Goal: Task Accomplishment & Management: Use online tool/utility

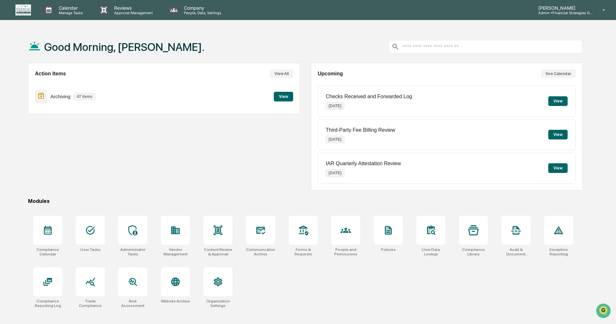
click at [285, 96] on button "View" at bounding box center [283, 97] width 19 height 10
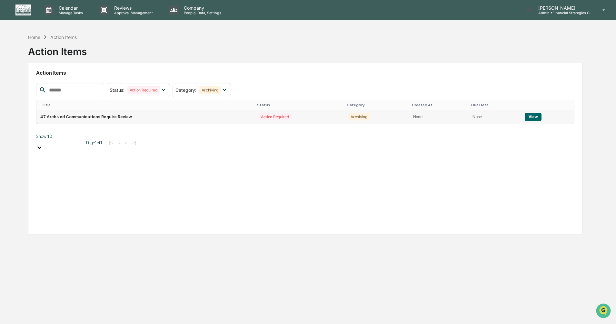
click at [532, 117] on button "View" at bounding box center [532, 117] width 16 height 8
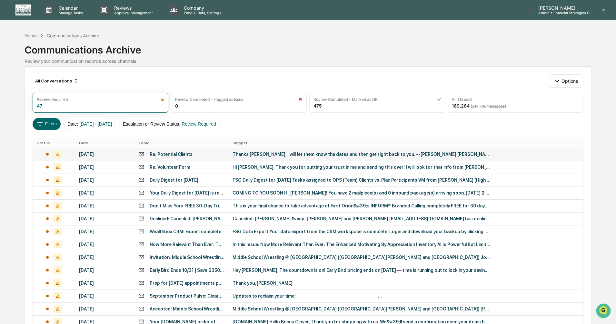
click at [273, 156] on div "Thanks [PERSON_NAME], I will let them know the dates and then get right back to…" at bounding box center [361, 154] width 258 height 5
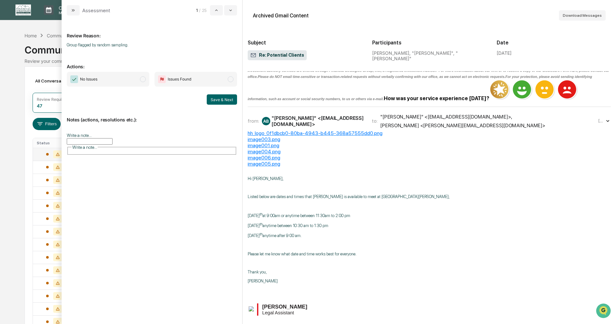
scroll to position [258, 0]
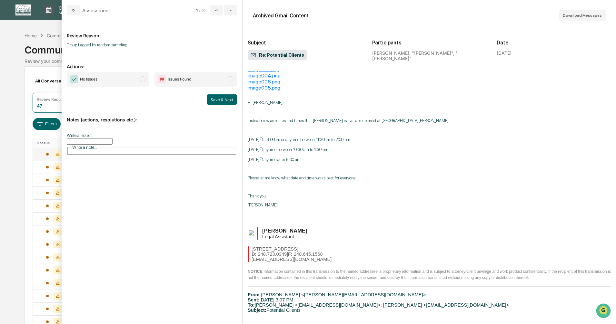
click at [143, 80] on span "modal" at bounding box center [143, 79] width 6 height 6
click at [223, 99] on button "Save & Next" at bounding box center [222, 99] width 30 height 10
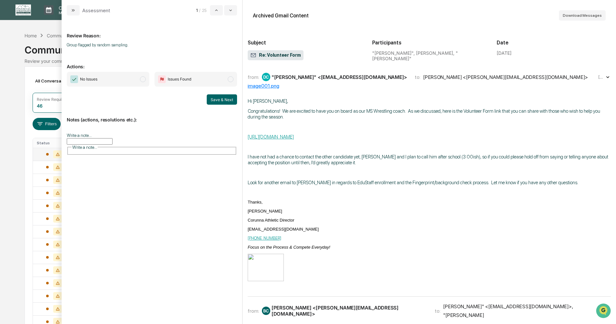
click at [142, 79] on span "modal" at bounding box center [143, 79] width 6 height 6
drag, startPoint x: 216, startPoint y: 101, endPoint x: 213, endPoint y: 105, distance: 5.3
click at [216, 101] on button "Save & Next" at bounding box center [222, 99] width 30 height 10
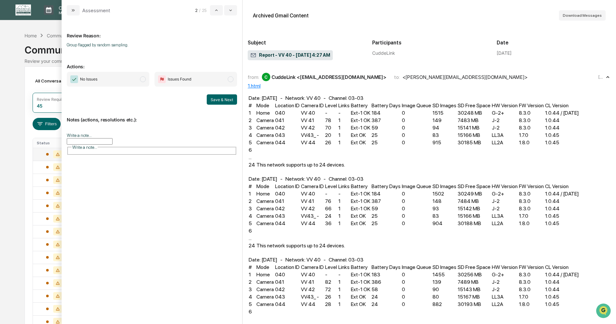
click at [142, 79] on span "modal" at bounding box center [143, 79] width 6 height 6
click at [213, 97] on button "Save & Next" at bounding box center [222, 99] width 30 height 10
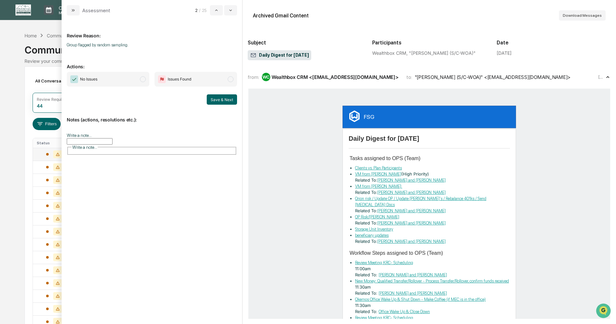
click at [143, 78] on span "modal" at bounding box center [143, 79] width 6 height 6
click at [218, 102] on button "Save & Next" at bounding box center [222, 99] width 30 height 10
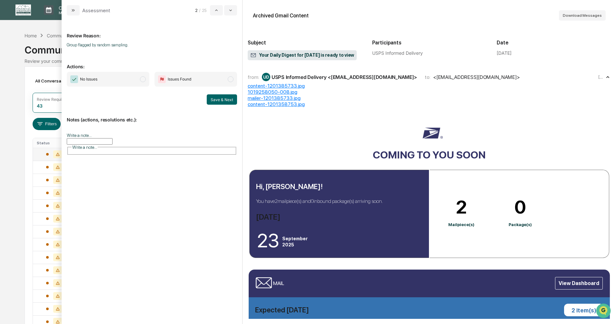
click at [143, 80] on span "modal" at bounding box center [143, 79] width 6 height 6
click at [222, 100] on button "Save & Next" at bounding box center [222, 99] width 30 height 10
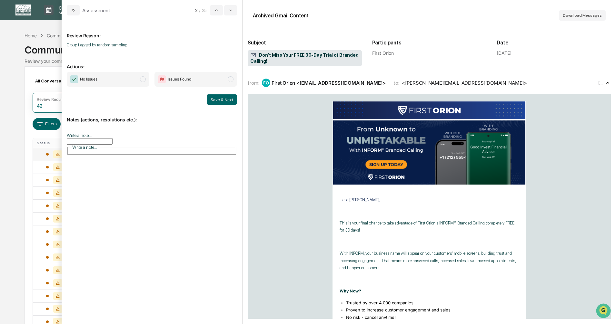
click at [143, 79] on span "modal" at bounding box center [143, 79] width 6 height 6
click at [219, 99] on button "Save & Next" at bounding box center [222, 99] width 30 height 10
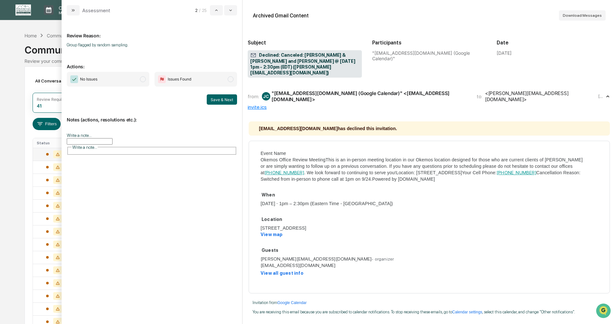
click at [143, 77] on span "modal" at bounding box center [143, 79] width 6 height 6
click at [218, 99] on button "Save & Next" at bounding box center [222, 99] width 30 height 10
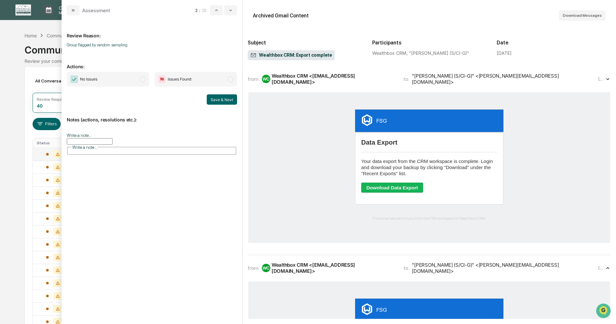
click at [142, 80] on span "modal" at bounding box center [143, 79] width 6 height 6
click at [221, 101] on button "Save & Next" at bounding box center [222, 99] width 30 height 10
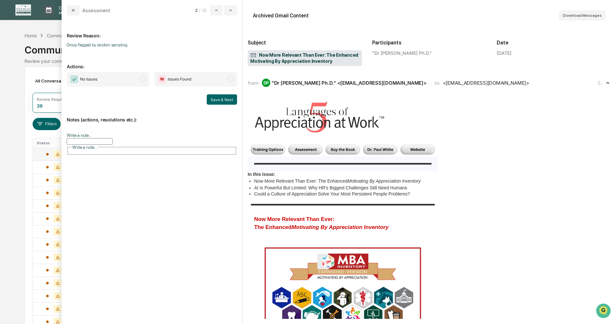
click at [142, 80] on span "modal" at bounding box center [143, 79] width 6 height 6
click at [214, 99] on button "Save & Next" at bounding box center [222, 99] width 30 height 10
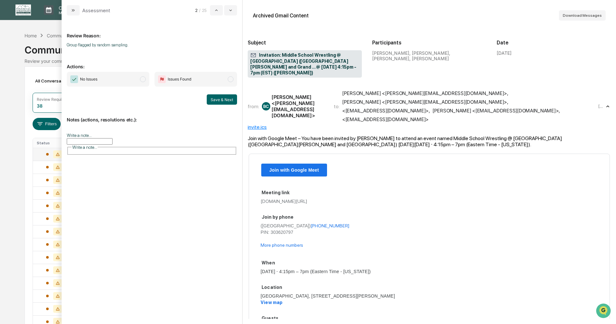
click at [143, 79] on span "modal" at bounding box center [143, 79] width 6 height 6
click at [225, 99] on button "Save & Next" at bounding box center [222, 99] width 30 height 10
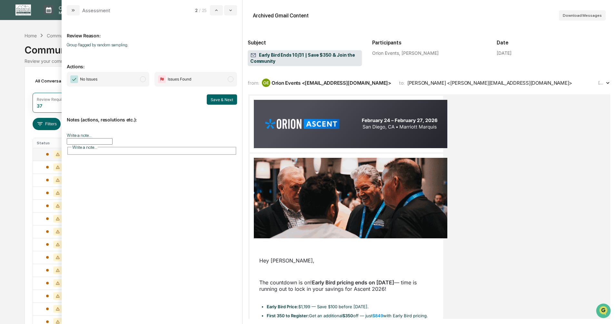
click at [142, 80] on span "modal" at bounding box center [143, 79] width 6 height 6
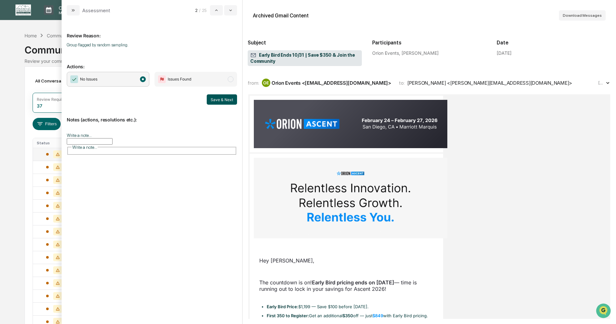
click at [219, 98] on button "Save & Next" at bounding box center [222, 99] width 30 height 10
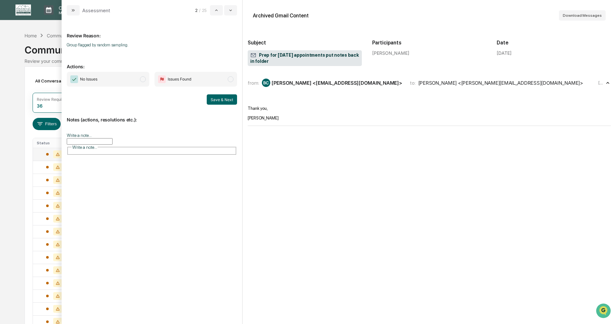
click at [142, 79] on span "modal" at bounding box center [143, 79] width 6 height 6
click at [219, 97] on button "Save & Next" at bounding box center [222, 99] width 30 height 10
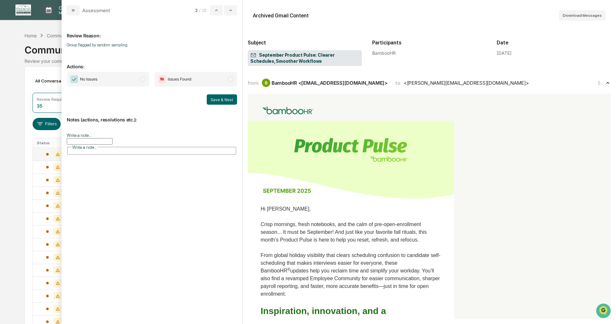
click at [142, 79] on span "modal" at bounding box center [143, 79] width 6 height 6
click at [225, 100] on button "Save & Next" at bounding box center [222, 99] width 30 height 10
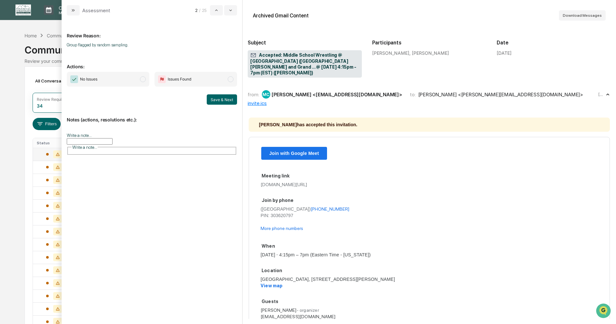
click at [142, 80] on span "modal" at bounding box center [143, 79] width 6 height 6
click at [220, 101] on button "Save & Next" at bounding box center [222, 99] width 30 height 10
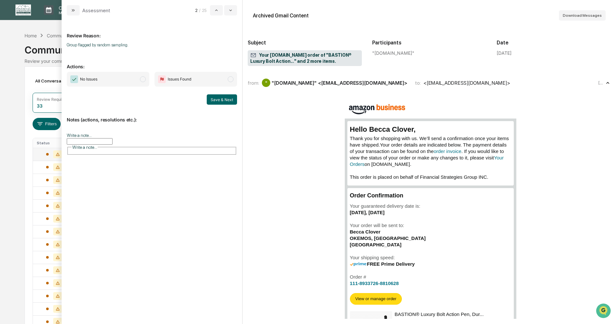
click at [143, 79] on span "modal" at bounding box center [143, 79] width 6 height 6
click at [222, 99] on button "Save & Next" at bounding box center [222, 99] width 30 height 10
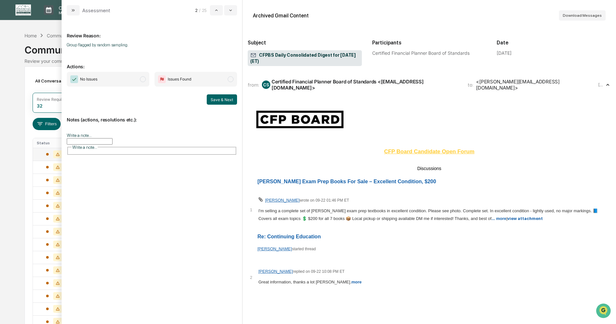
click at [144, 80] on span "modal" at bounding box center [143, 79] width 6 height 6
click at [214, 101] on button "Save & Next" at bounding box center [222, 99] width 30 height 10
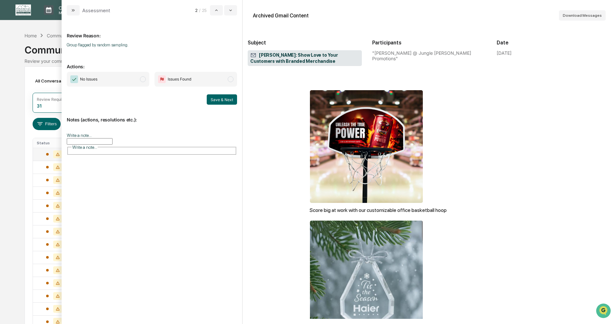
scroll to position [97, 0]
click at [141, 81] on span "modal" at bounding box center [143, 79] width 6 height 6
click at [218, 99] on button "Save & Next" at bounding box center [222, 99] width 30 height 10
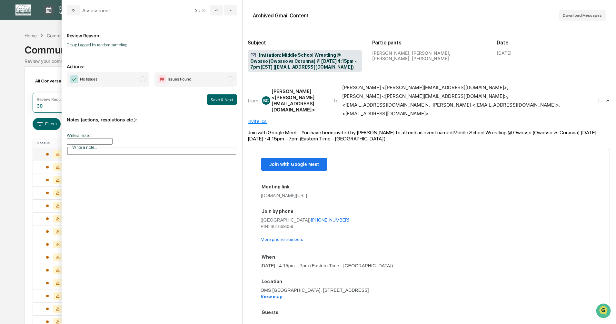
click at [142, 78] on span "modal" at bounding box center [143, 79] width 6 height 6
click at [204, 92] on div "No Issues Issues Found Save & Next" at bounding box center [152, 88] width 170 height 33
click at [211, 97] on button "Save & Next" at bounding box center [222, 99] width 30 height 10
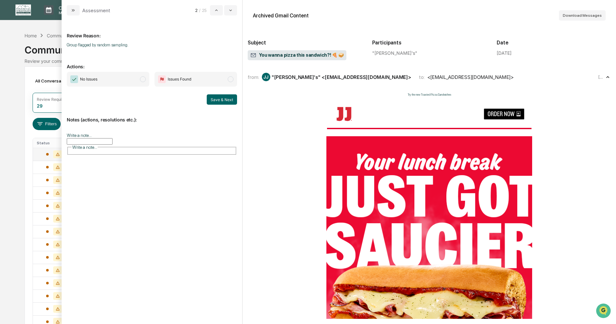
click at [142, 81] on span "modal" at bounding box center [143, 79] width 6 height 6
click at [216, 101] on button "Save & Next" at bounding box center [222, 99] width 30 height 10
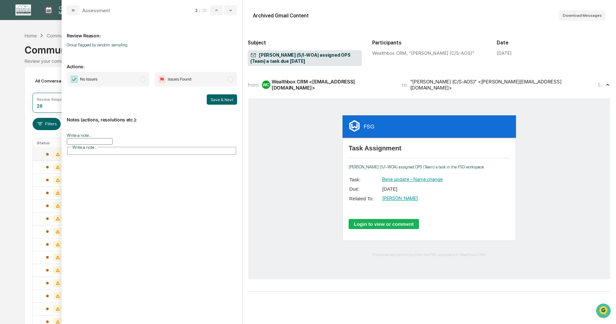
click at [145, 81] on span "modal" at bounding box center [143, 79] width 6 height 6
click at [219, 98] on button "Save & Next" at bounding box center [222, 99] width 30 height 10
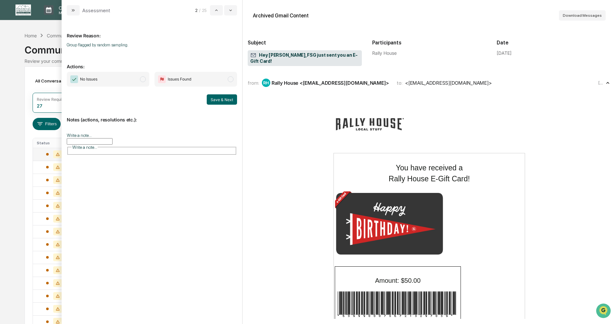
click at [144, 80] on span "modal" at bounding box center [143, 79] width 6 height 6
click at [215, 100] on button "Save & Next" at bounding box center [222, 99] width 30 height 10
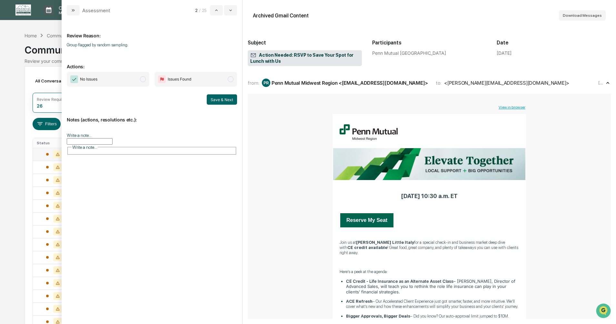
click at [142, 80] on span "modal" at bounding box center [143, 79] width 6 height 6
click at [210, 99] on button "Save & Next" at bounding box center [222, 99] width 30 height 10
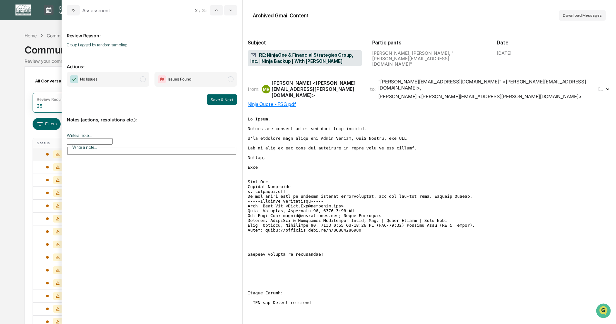
click at [142, 80] on span "modal" at bounding box center [143, 79] width 6 height 6
click at [217, 99] on button "Save & Next" at bounding box center [222, 99] width 30 height 10
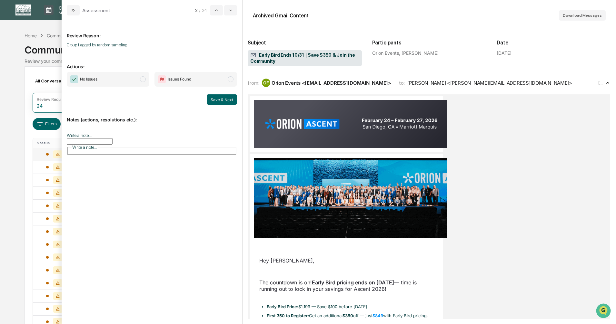
click at [142, 80] on span "modal" at bounding box center [143, 79] width 6 height 6
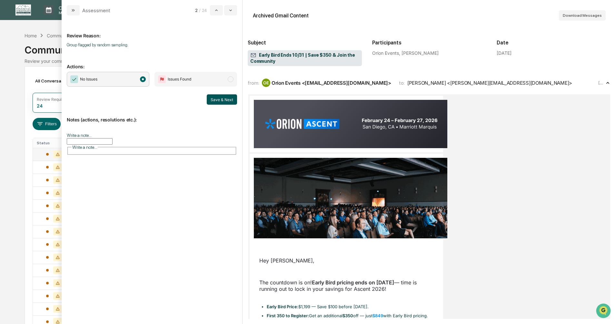
click at [220, 100] on button "Save & Next" at bounding box center [222, 99] width 30 height 10
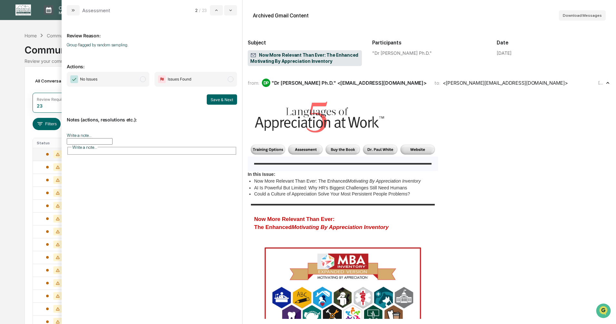
click at [141, 78] on span "modal" at bounding box center [143, 79] width 6 height 6
click at [211, 100] on button "Save & Next" at bounding box center [222, 99] width 30 height 10
